Goal: Information Seeking & Learning: Learn about a topic

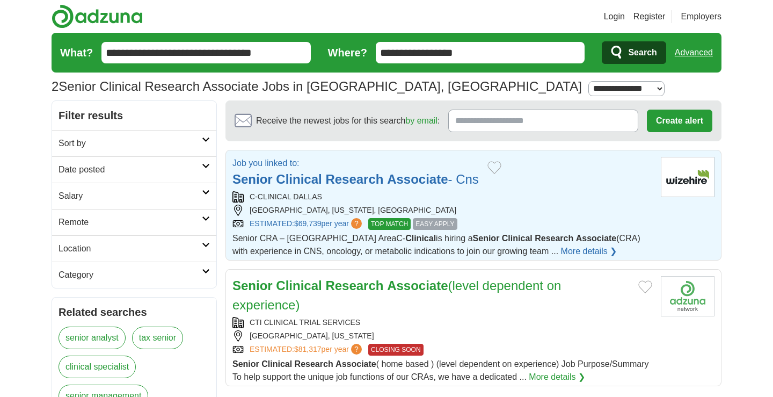
click at [430, 174] on strong "Associate" at bounding box center [417, 179] width 61 height 14
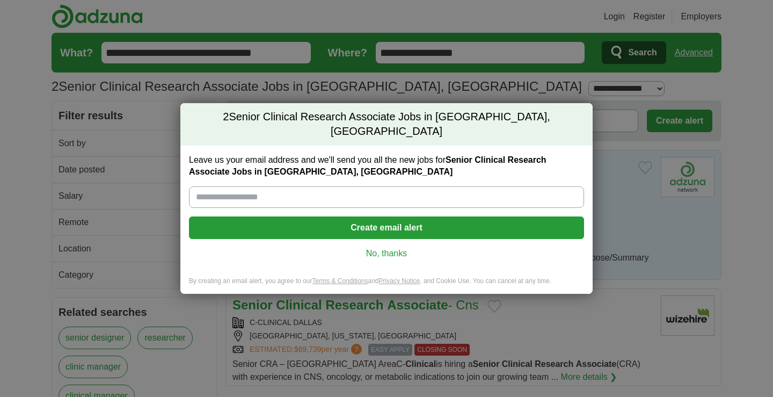
click at [272, 193] on input "Leave us your email address and we'll send you all the new jobs for Senior Clin…" at bounding box center [386, 196] width 395 height 21
click at [380, 247] on link "No, thanks" at bounding box center [387, 253] width 378 height 12
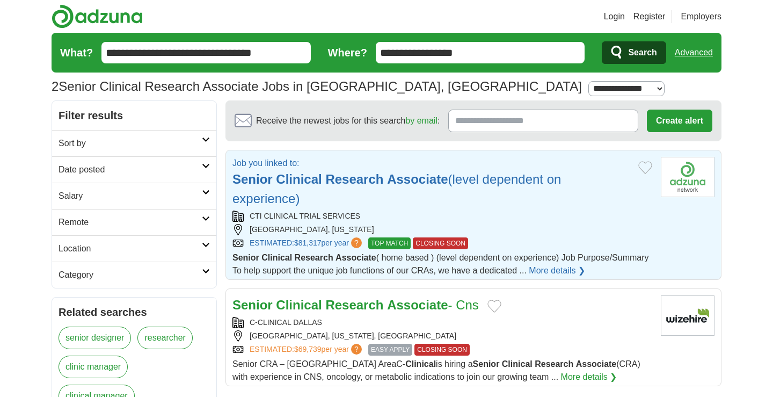
click at [564, 272] on link "More details ❯" at bounding box center [557, 270] width 56 height 13
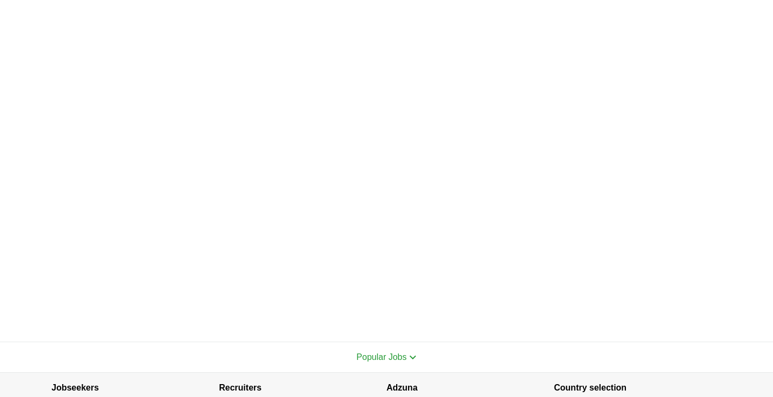
scroll to position [274, 0]
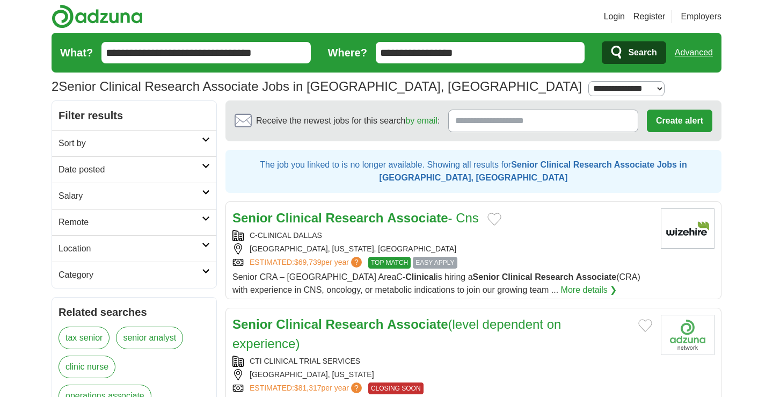
click at [424, 220] on strong "Associate" at bounding box center [417, 217] width 61 height 14
